Goal: Task Accomplishment & Management: Manage account settings

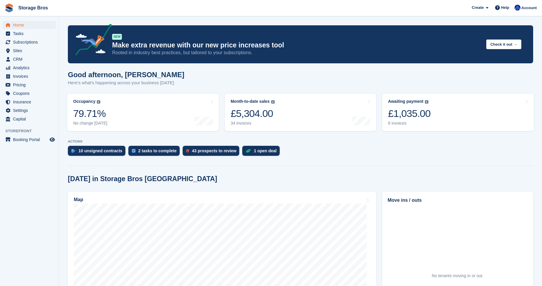
scroll to position [29, 0]
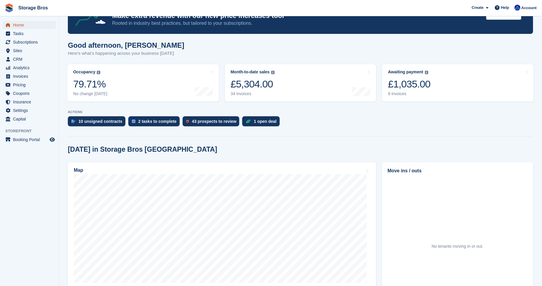
click at [24, 24] on span "Home" at bounding box center [30, 25] width 35 height 8
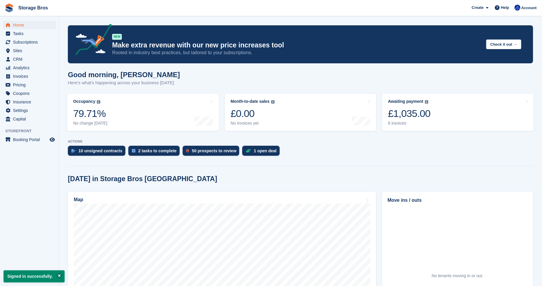
click at [42, 175] on aside "Home Tasks Subscriptions Subscriptions Subscriptions Contracts Price increases …" at bounding box center [29, 144] width 59 height 257
click at [314, 77] on div "Good morning, Jamie Here's what's happening across your business today" at bounding box center [300, 82] width 465 height 23
click at [25, 59] on span "CRM" at bounding box center [30, 59] width 35 height 8
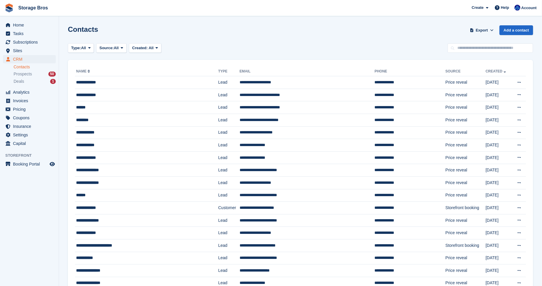
click at [175, 35] on div "Contacts Export Export Contacts Export a CSV of all Contacts which match the cu…" at bounding box center [300, 33] width 465 height 17
click at [19, 59] on span "CRM" at bounding box center [30, 59] width 35 height 8
click at [350, 47] on div "Type: All All Lead Customer Source: All All Storefront Backoffice Pre-Opening i…" at bounding box center [300, 48] width 465 height 10
click at [163, 34] on div "Contacts Export Export Contacts Export a CSV of all Contacts which match the cu…" at bounding box center [300, 33] width 465 height 17
click at [19, 60] on span "CRM" at bounding box center [30, 59] width 35 height 8
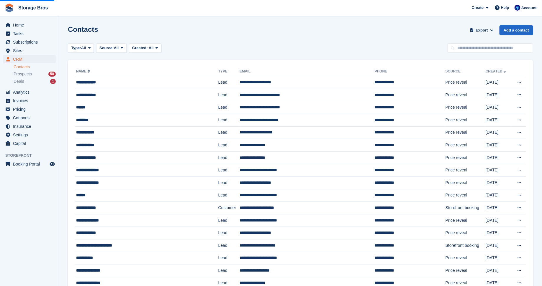
click at [315, 41] on div "Contacts Export Export Contacts Export a CSV of all Contacts which match the cu…" at bounding box center [300, 33] width 465 height 17
click at [479, 51] on input "text" at bounding box center [489, 48] width 85 height 10
type input "****"
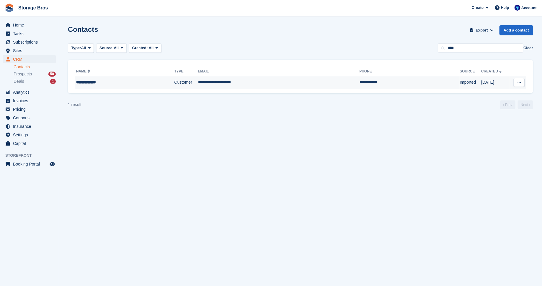
click at [119, 84] on div "**********" at bounding box center [113, 82] width 74 height 6
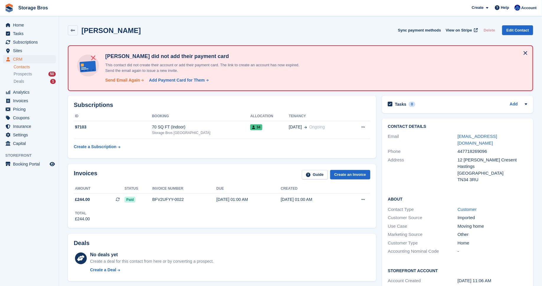
click at [122, 82] on div "Send Email Again" at bounding box center [122, 80] width 35 height 6
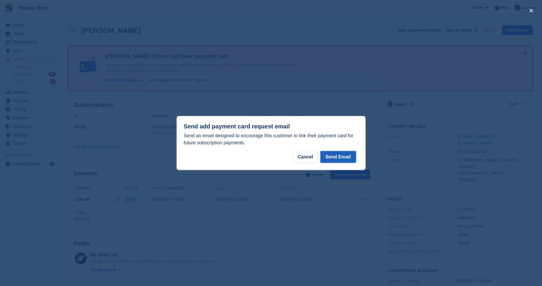
click at [352, 155] on button "Send Email" at bounding box center [337, 157] width 35 height 12
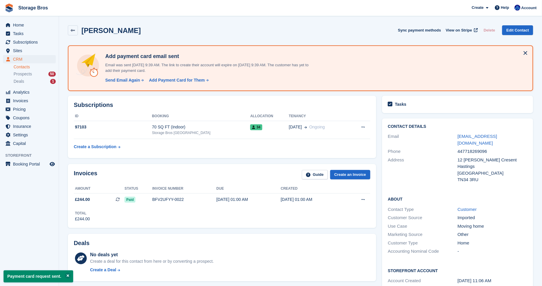
click at [302, 35] on div "Ilka Lockwood Sync payment methods View on Stripe Delete Edit Contact" at bounding box center [300, 30] width 465 height 10
click at [247, 40] on div "Ilka Lockwood Sync payment methods View on Stripe Delete Edit Contact" at bounding box center [300, 31] width 471 height 18
click at [305, 37] on div "Ilka Lockwood Sync payment methods View on Stripe Delete Edit Contact" at bounding box center [300, 31] width 471 height 18
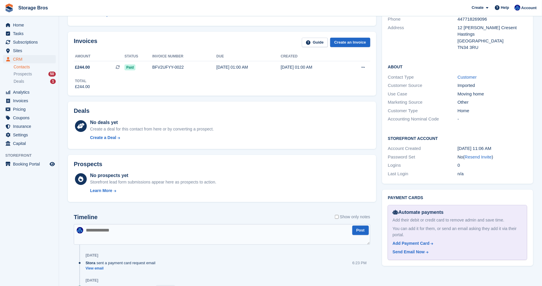
scroll to position [132, 0]
click at [501, 130] on div "Storefront Account Account Created 07 Jul, 11:06 AM Password Set No ( Resend In…" at bounding box center [457, 157] width 151 height 55
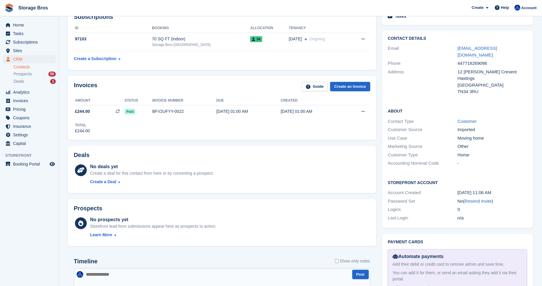
scroll to position [88, 0]
drag, startPoint x: 454, startPoint y: 47, endPoint x: 526, endPoint y: 48, distance: 71.6
click at [526, 48] on div "Email ilkalockwood@gmail.com" at bounding box center [457, 52] width 139 height 15
click at [461, 31] on div "Contact Details Email ilkalockwood@gmail.com Phone 447718269096 Address 12 Milw…" at bounding box center [457, 67] width 151 height 72
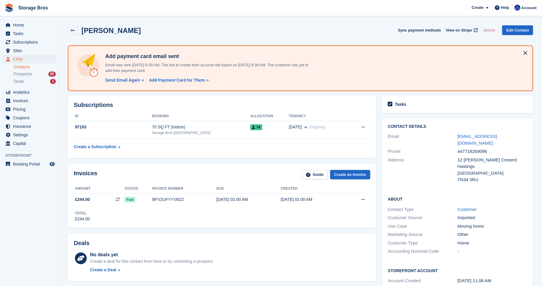
scroll to position [0, 0]
click at [21, 25] on span "Home" at bounding box center [30, 25] width 35 height 8
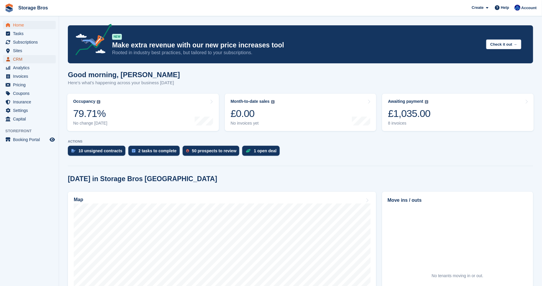
click at [19, 58] on span "CRM" at bounding box center [30, 59] width 35 height 8
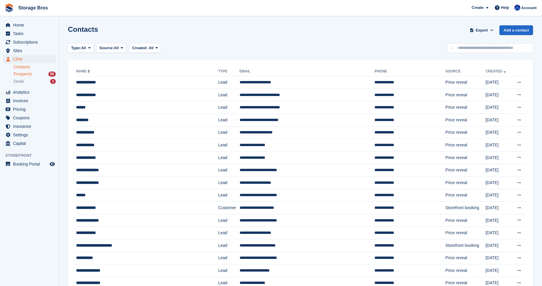
click at [24, 71] on span "Prospects" at bounding box center [23, 74] width 18 height 6
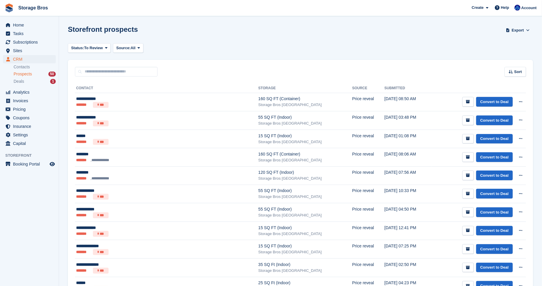
scroll to position [5, 0]
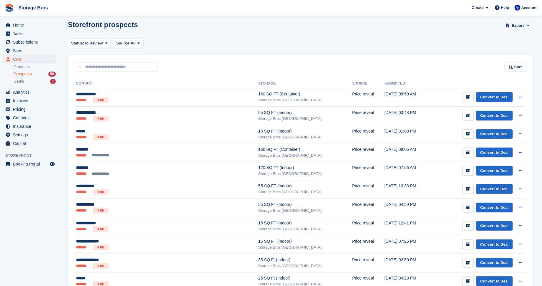
click at [169, 58] on div "Sort Sort by Date submitted Submitted (oldest first) Submitted (newest first)" at bounding box center [300, 63] width 465 height 17
click at [215, 32] on div "Storefront prospects Export Export Prospects Export a CSV of all Prospects whic…" at bounding box center [300, 29] width 465 height 17
click at [21, 60] on span "CRM" at bounding box center [30, 59] width 35 height 8
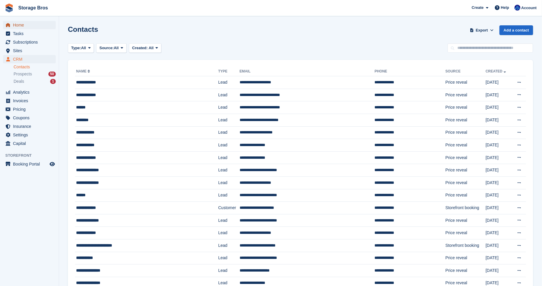
click at [18, 27] on span "Home" at bounding box center [30, 25] width 35 height 8
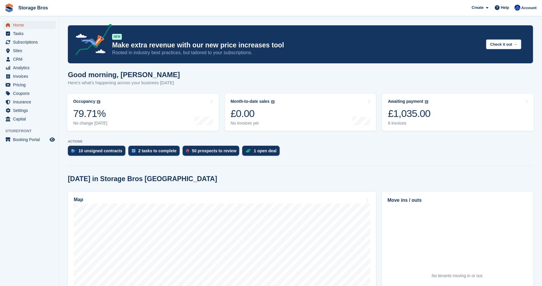
click at [18, 27] on span "Home" at bounding box center [30, 25] width 35 height 8
click at [19, 60] on span "CRM" at bounding box center [30, 59] width 35 height 8
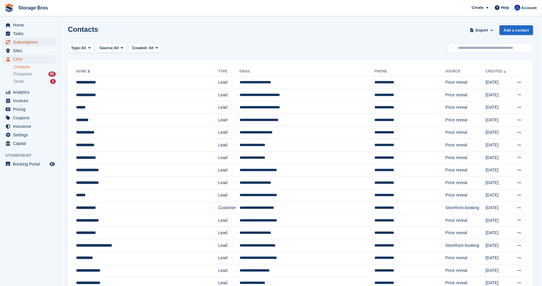
click at [30, 45] on span "Subscriptions" at bounding box center [30, 42] width 35 height 8
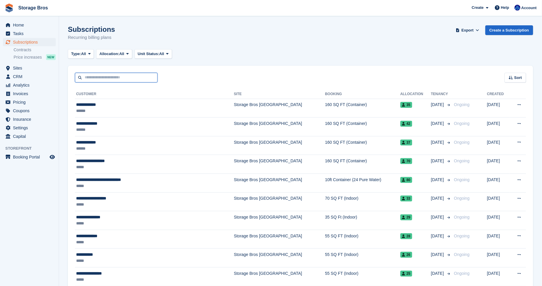
click at [102, 78] on input "text" at bounding box center [116, 78] width 83 height 10
type input "****"
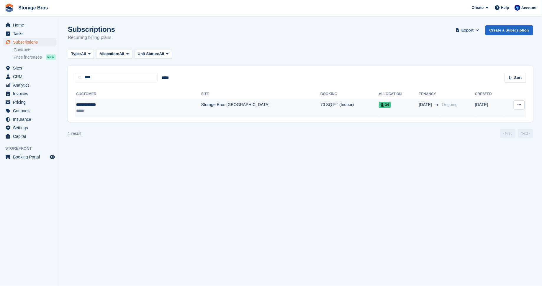
click at [132, 107] on div "**********" at bounding box center [111, 105] width 71 height 6
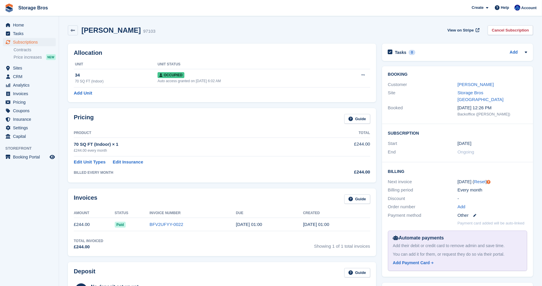
drag, startPoint x: 457, startPoint y: 177, endPoint x: 467, endPoint y: 177, distance: 9.7
click at [467, 179] on div "[DATE] ( Reset )" at bounding box center [492, 182] width 70 height 7
click at [383, 154] on div "Subscription Start 4 Aug End Ongoing" at bounding box center [457, 143] width 151 height 38
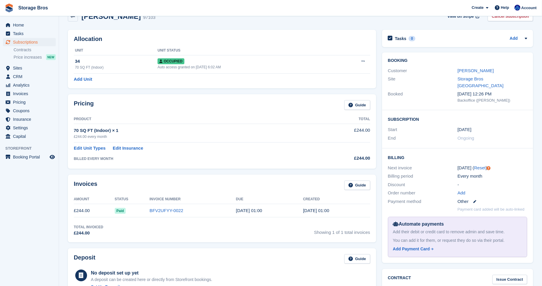
scroll to position [16, 0]
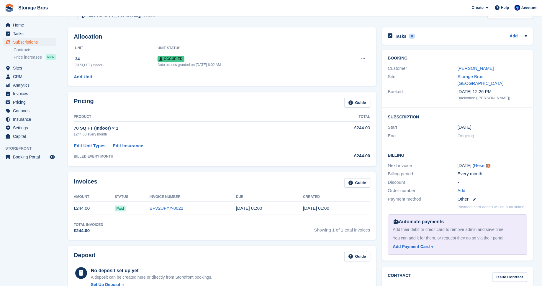
click at [37, 213] on aside "Home Tasks Subscriptions Subscriptions Subscriptions Contracts Price increases …" at bounding box center [29, 144] width 59 height 257
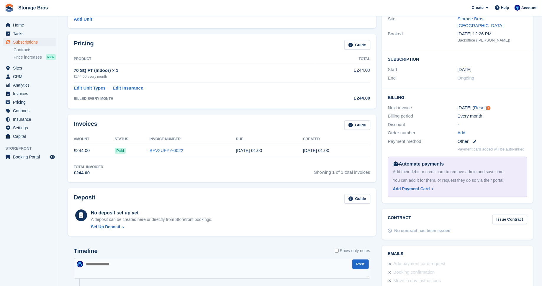
scroll to position [0, 0]
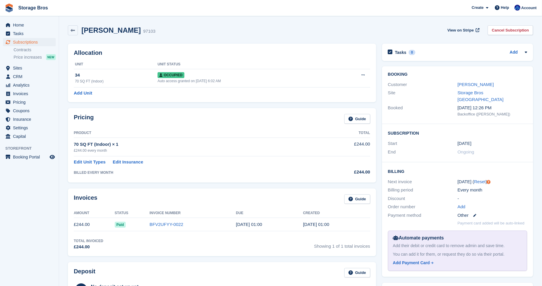
click at [25, 223] on aside "Home Tasks Subscriptions Subscriptions Subscriptions Contracts Price increases …" at bounding box center [29, 144] width 59 height 257
click at [24, 27] on span "Home" at bounding box center [30, 25] width 35 height 8
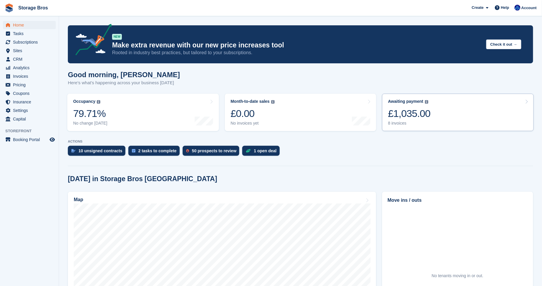
click at [426, 121] on div "8 invoices" at bounding box center [409, 123] width 42 height 5
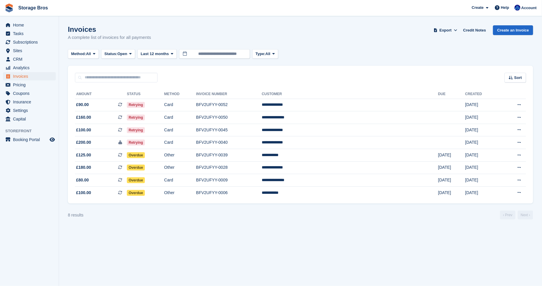
click at [251, 259] on section "Invoices A complete list of invoices for all payments Export Export Invoices Ex…" at bounding box center [300, 143] width 483 height 286
click at [23, 24] on span "Home" at bounding box center [30, 25] width 35 height 8
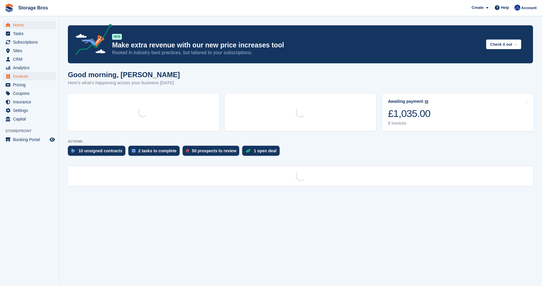
click at [22, 78] on span "Invoices" at bounding box center [30, 76] width 35 height 8
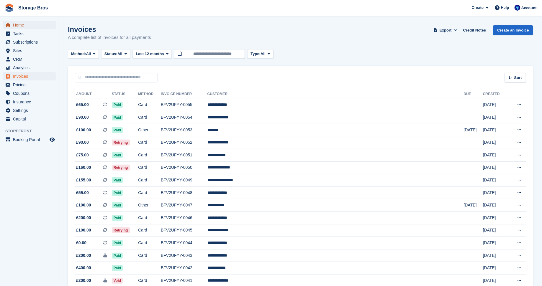
click at [26, 24] on span "Home" at bounding box center [30, 25] width 35 height 8
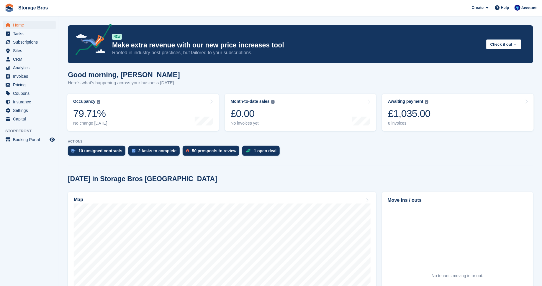
click at [51, 167] on aside "Home Tasks Subscriptions Subscriptions Subscriptions Contracts Price increases …" at bounding box center [29, 144] width 59 height 257
click at [20, 152] on aside "Home Tasks Subscriptions Subscriptions Subscriptions Contracts Price increases …" at bounding box center [29, 144] width 59 height 257
click at [41, 180] on aside "Home Tasks Subscriptions Subscriptions Subscriptions Contracts Price increases …" at bounding box center [29, 144] width 59 height 257
click at [23, 166] on aside "Home Tasks Subscriptions Subscriptions Subscriptions Contracts Price increases …" at bounding box center [29, 144] width 59 height 257
